Goal: Information Seeking & Learning: Check status

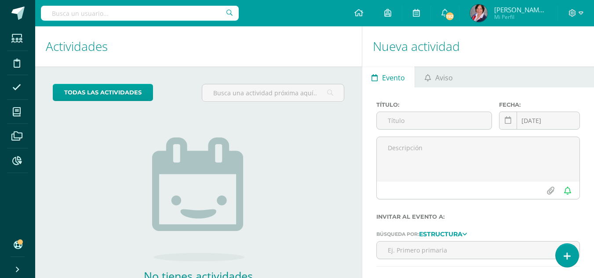
click at [104, 13] on input "text" at bounding box center [140, 13] width 198 height 15
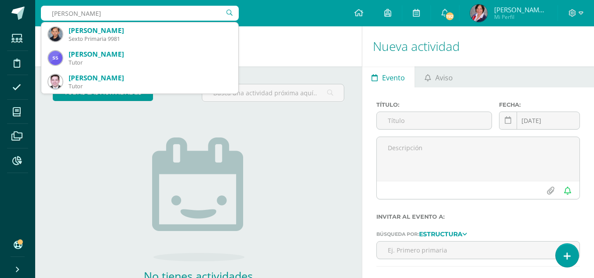
type input "[PERSON_NAME]"
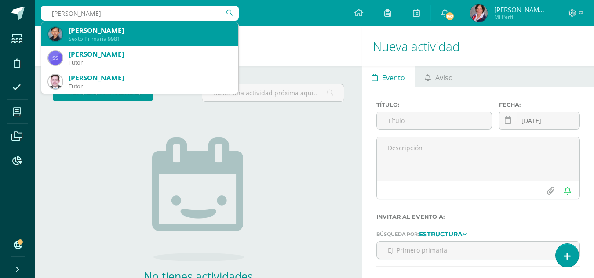
click at [102, 40] on div "Sexto Primaria 9981" at bounding box center [150, 38] width 163 height 7
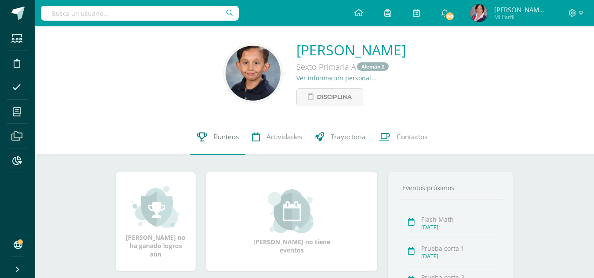
click at [221, 134] on span "Punteos" at bounding box center [226, 137] width 25 height 9
